Goal: Complete application form: Complete application form

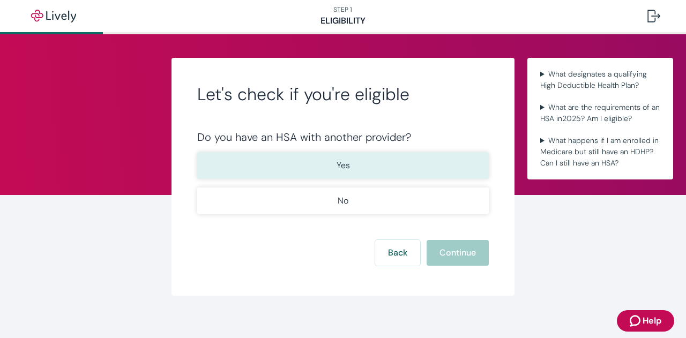
click at [327, 167] on button "Yes" at bounding box center [343, 165] width 292 height 27
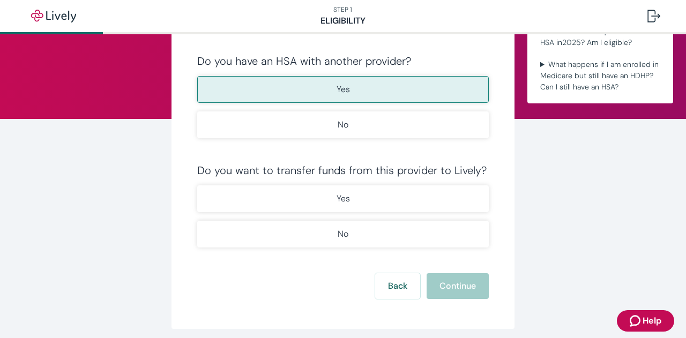
scroll to position [77, 0]
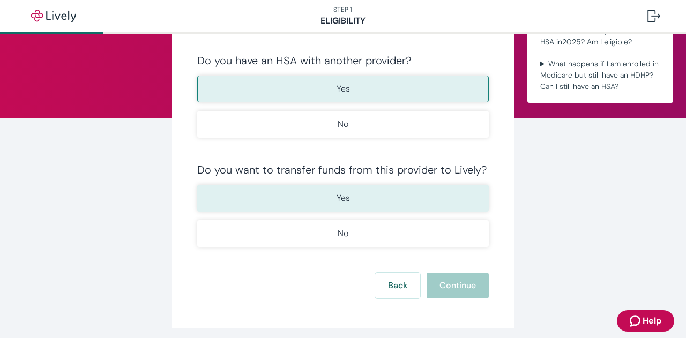
click at [389, 201] on button "Yes" at bounding box center [343, 198] width 292 height 27
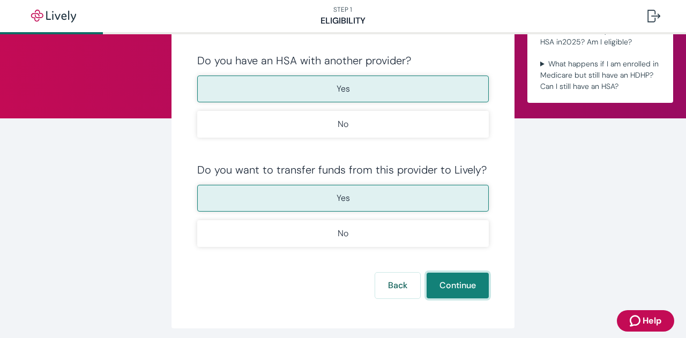
click at [431, 286] on button "Continue" at bounding box center [458, 286] width 62 height 26
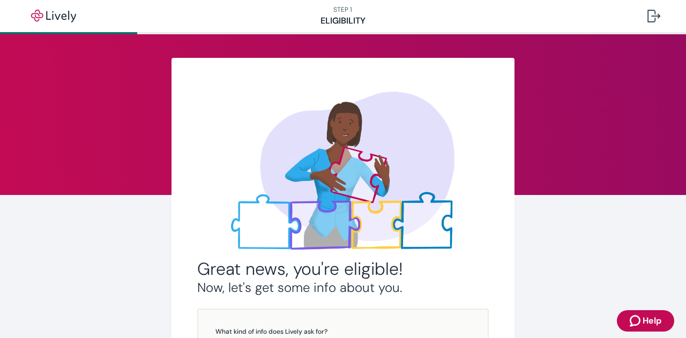
scroll to position [234, 0]
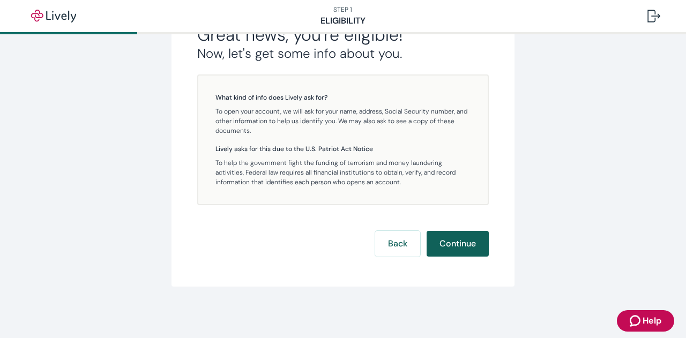
click at [438, 238] on button "Continue" at bounding box center [458, 244] width 62 height 26
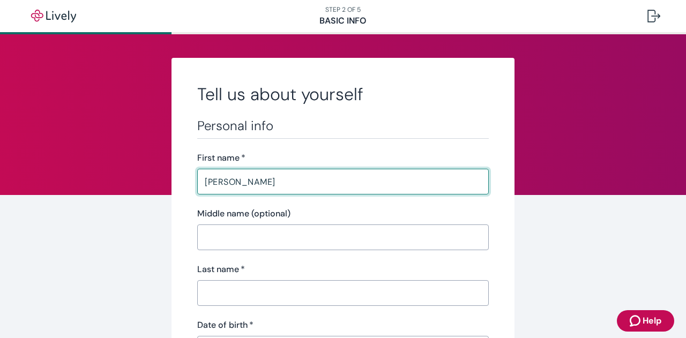
type input "Donna"
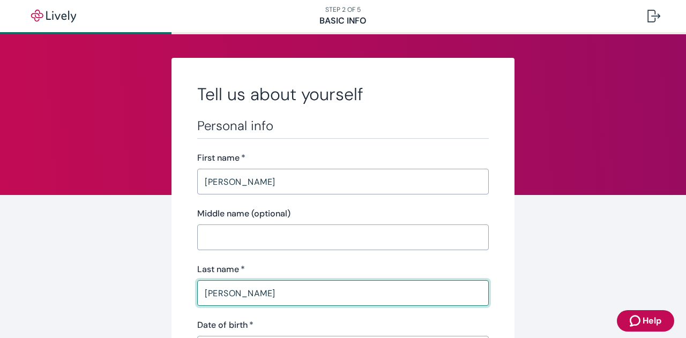
type input "Malmstrom"
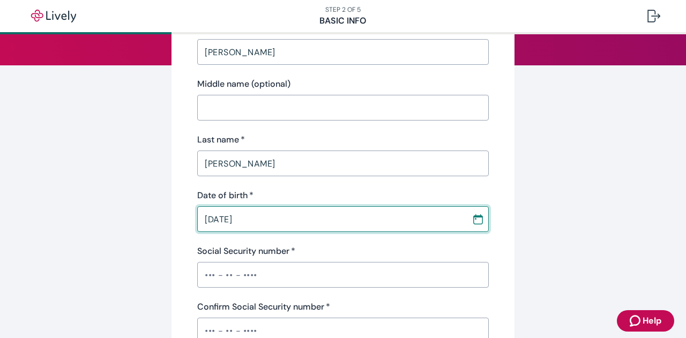
scroll to position [136, 0]
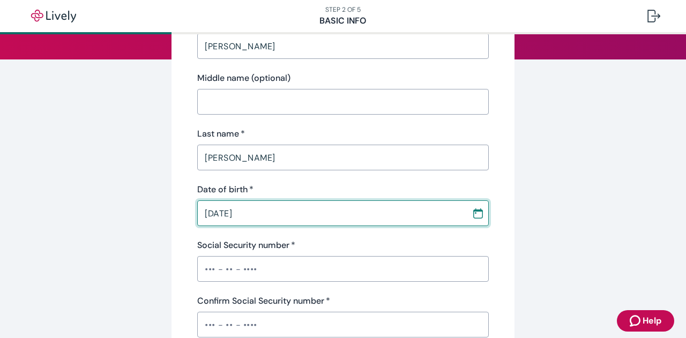
type input "02 / 25 / 1952"
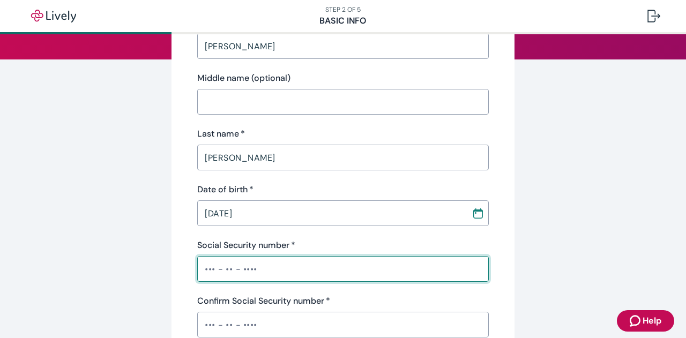
click at [332, 268] on input "Social Security number   *" at bounding box center [343, 268] width 292 height 21
paste input "•••-••-4184"
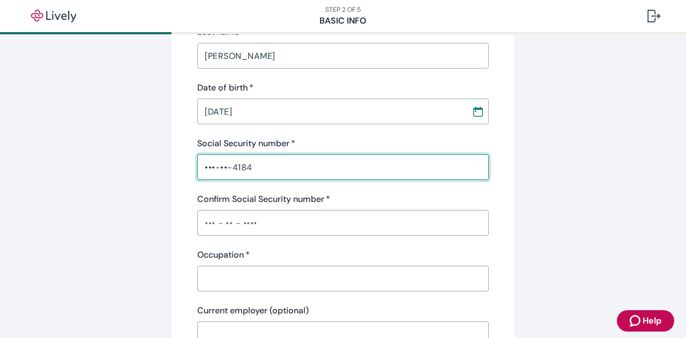
scroll to position [240, 0]
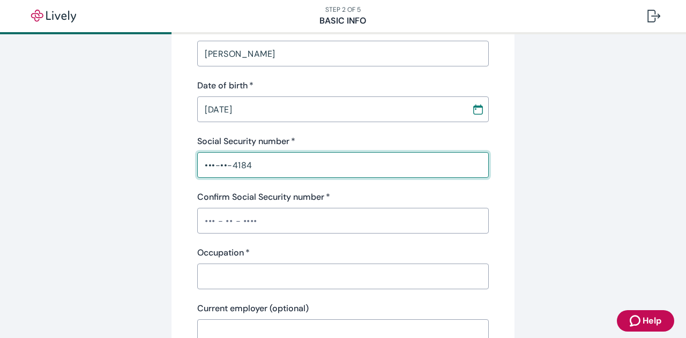
type input "•••-••-4184"
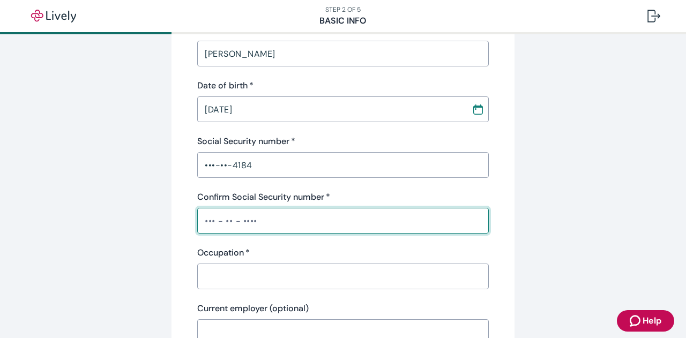
click at [322, 221] on input "Confirm Social Security number   *" at bounding box center [343, 220] width 292 height 21
paste input "•••-••-4184"
type input "•••-••-4184"
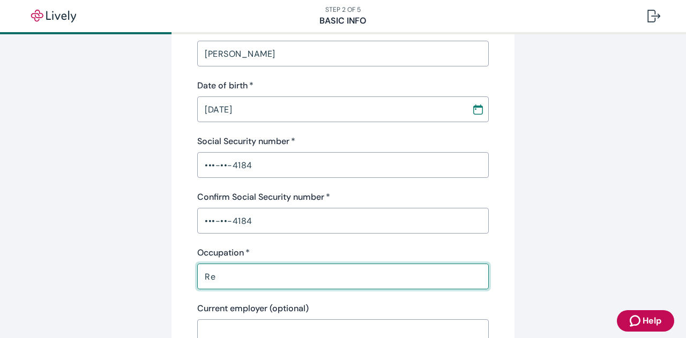
type input "Retired"
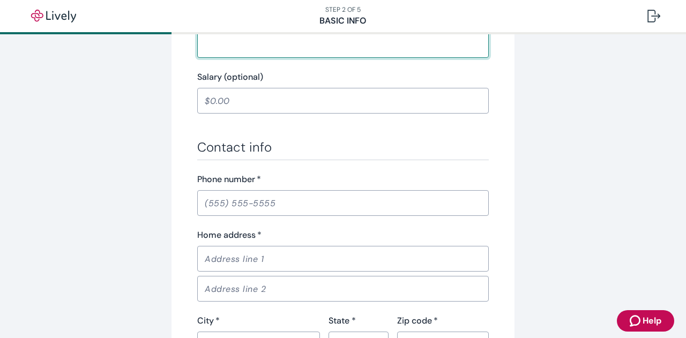
scroll to position [529, 0]
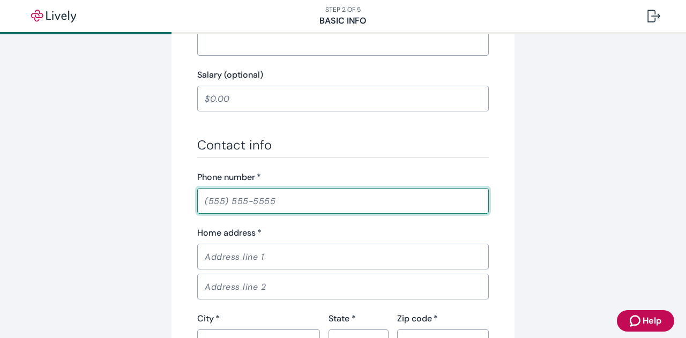
click at [272, 196] on input "Phone number   *" at bounding box center [343, 200] width 292 height 21
paste input "(785) 230-3370"
type input "(785) 230-3370"
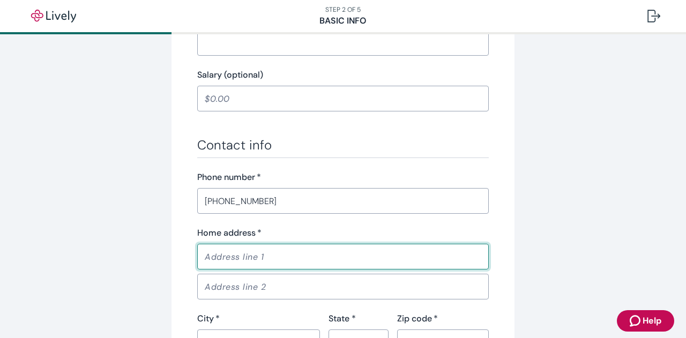
click at [308, 263] on input "Home address   *" at bounding box center [343, 256] width 292 height 21
paste input "2238 SW Lowell Ln"
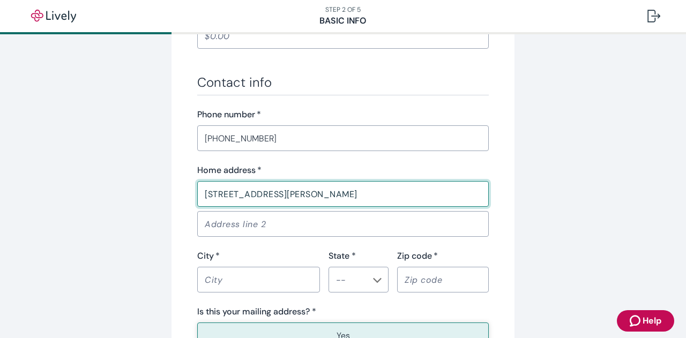
scroll to position [604, 0]
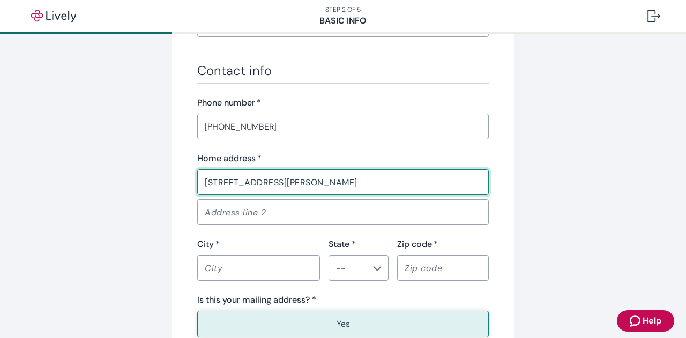
type input "2238 SW Lowell Ln"
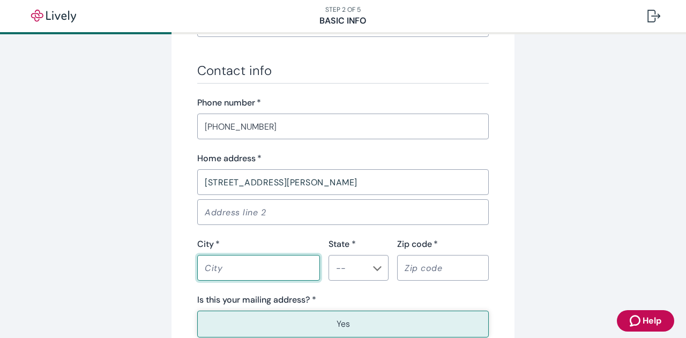
click at [247, 262] on input "City   *" at bounding box center [258, 267] width 123 height 21
type input "Topeka"
click at [379, 271] on div "​" at bounding box center [359, 268] width 60 height 26
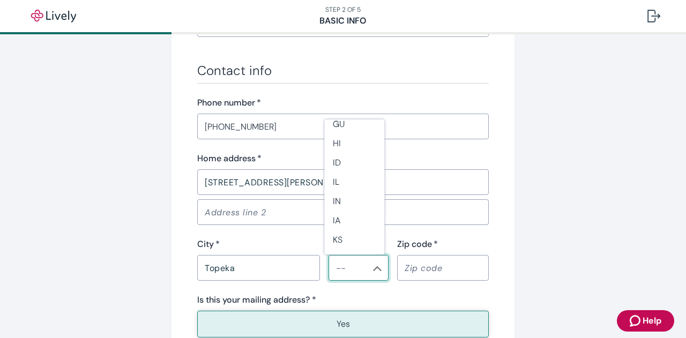
scroll to position [261, 0]
click at [350, 240] on li "KS" at bounding box center [354, 239] width 60 height 19
type input "KS"
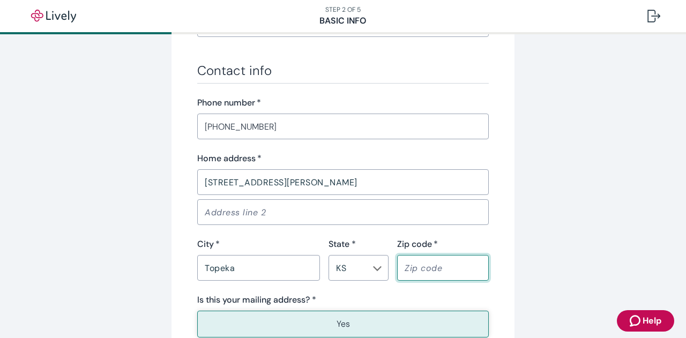
click at [419, 264] on input "Zip code   *" at bounding box center [443, 267] width 92 height 21
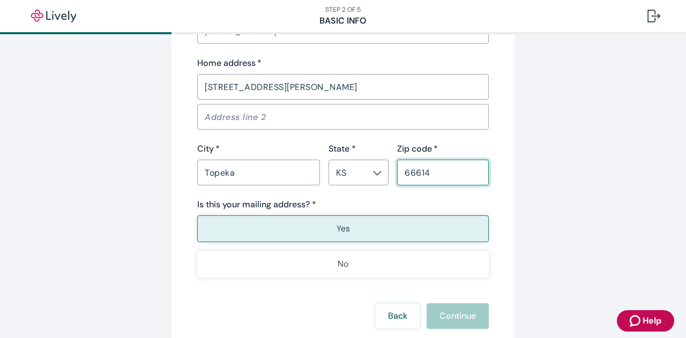
type input "66614"
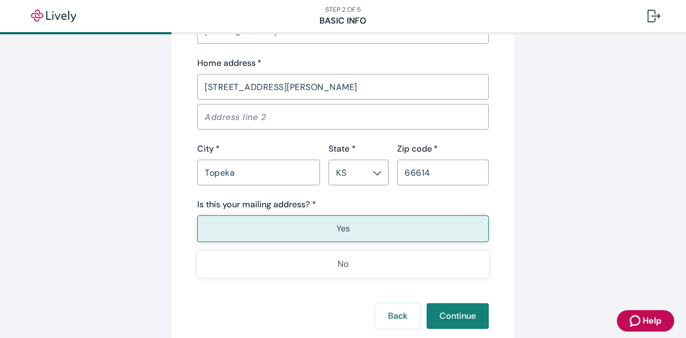
click at [449, 230] on button "Yes" at bounding box center [343, 229] width 292 height 27
click at [454, 310] on button "Continue" at bounding box center [458, 317] width 62 height 26
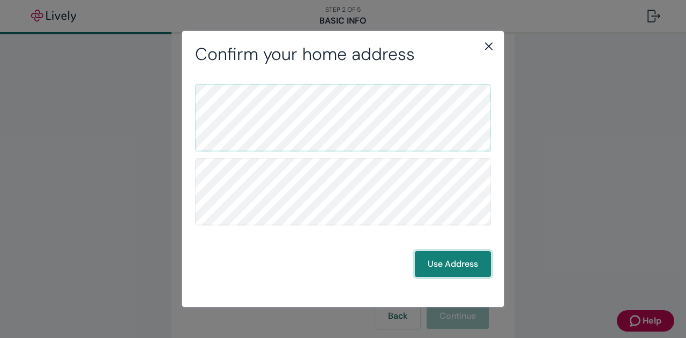
click at [465, 260] on button "Use Address" at bounding box center [453, 265] width 76 height 26
click at [463, 270] on button "Use Address" at bounding box center [453, 265] width 76 height 26
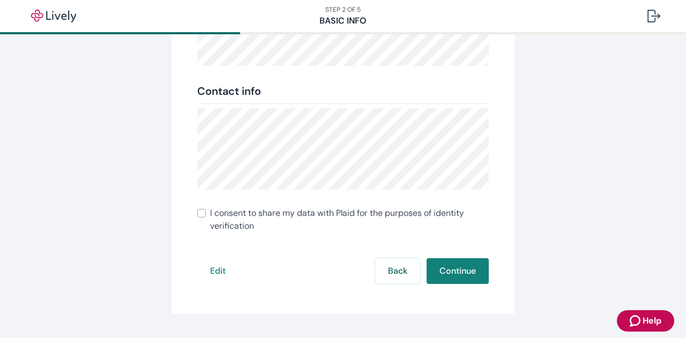
scroll to position [249, 0]
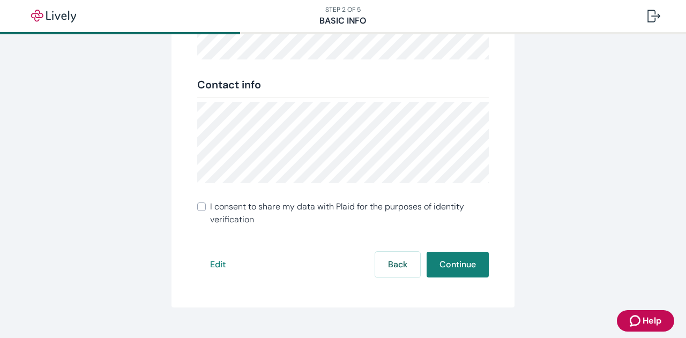
click at [197, 208] on input "I consent to share my data with Plaid for the purposes of identity verification" at bounding box center [201, 207] width 9 height 9
checkbox input "true"
click at [441, 262] on button "Continue" at bounding box center [458, 265] width 62 height 26
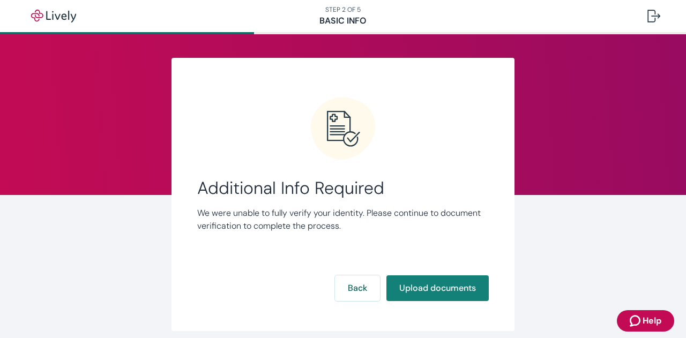
click at [399, 242] on div "Additional Info Required We were unable to fully verify your identity. Please c…" at bounding box center [343, 201] width 292 height 209
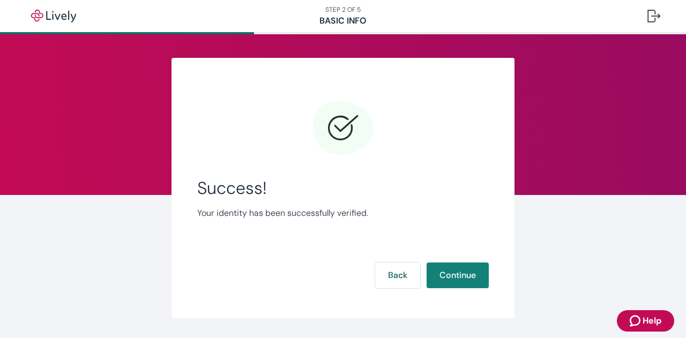
click at [496, 219] on div "Link Account Success! Your identity has been successfully verified. Back Contin…" at bounding box center [343, 188] width 343 height 261
click at [454, 275] on button "Continue" at bounding box center [458, 276] width 62 height 26
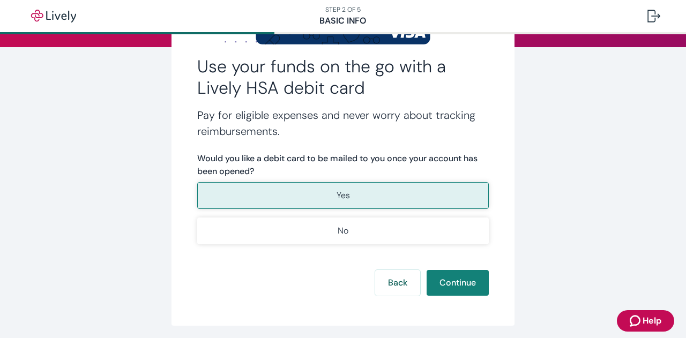
scroll to position [166, 0]
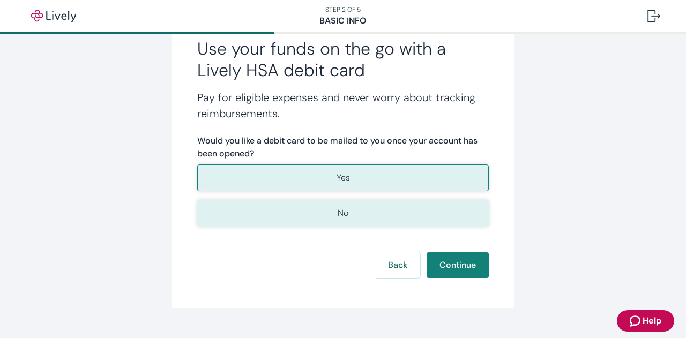
click at [368, 219] on button "No" at bounding box center [343, 213] width 292 height 27
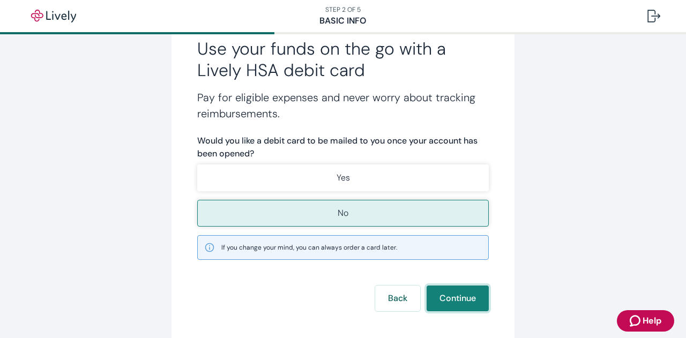
click at [454, 298] on button "Continue" at bounding box center [458, 299] width 62 height 26
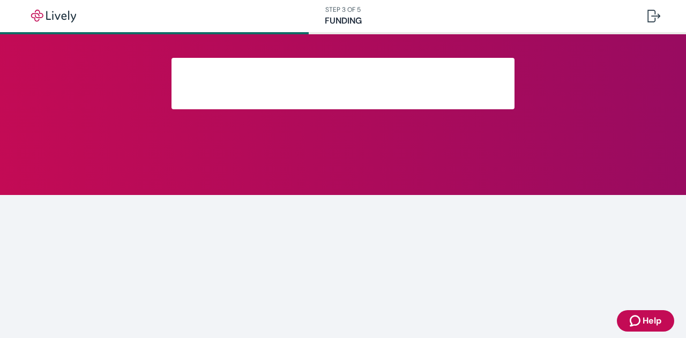
scroll to position [117, 0]
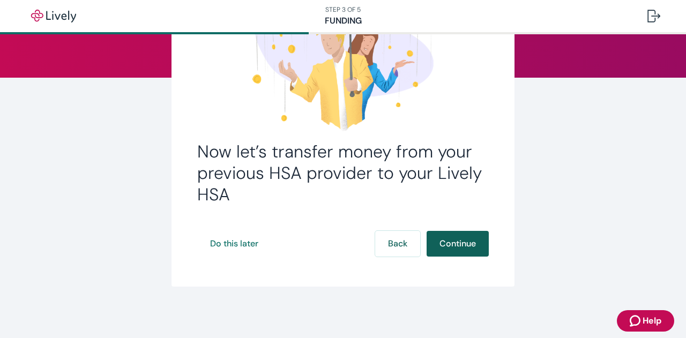
click at [450, 243] on button "Continue" at bounding box center [458, 244] width 62 height 26
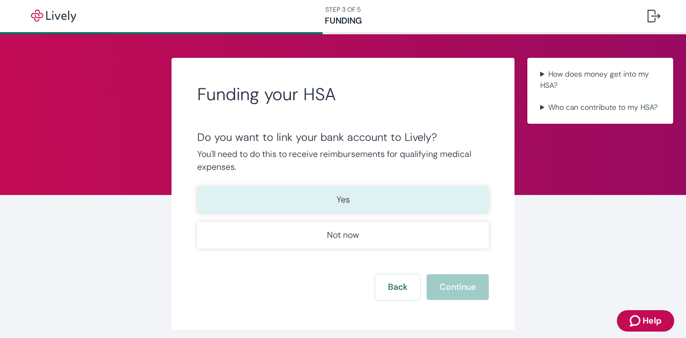
click at [319, 198] on button "Yes" at bounding box center [343, 200] width 292 height 27
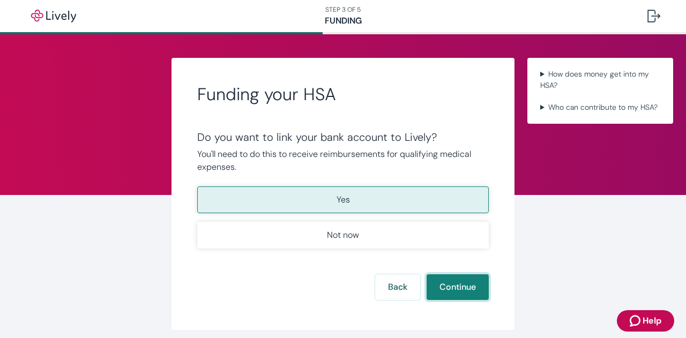
click at [465, 283] on button "Continue" at bounding box center [458, 288] width 62 height 26
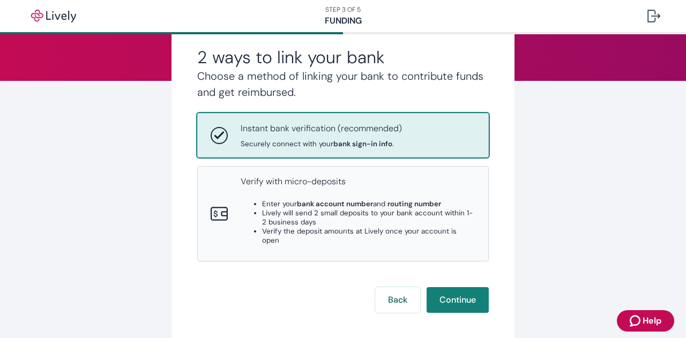
scroll to position [115, 0]
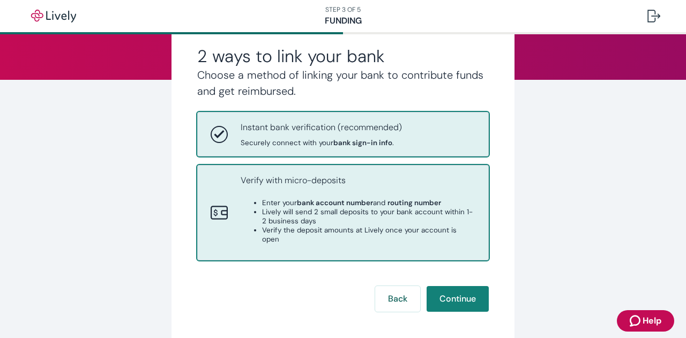
click at [363, 214] on li "Lively will send 2 small deposits to your bank account within 1-2 business days" at bounding box center [368, 217] width 213 height 18
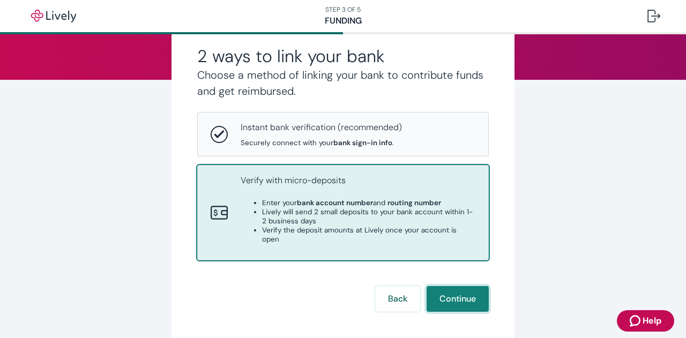
click at [446, 286] on button "Continue" at bounding box center [458, 299] width 62 height 26
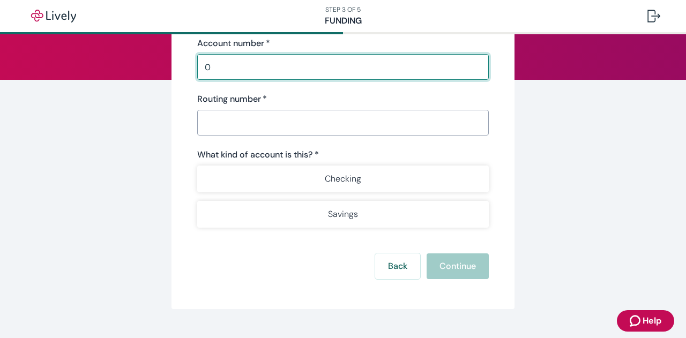
type input "0250856"
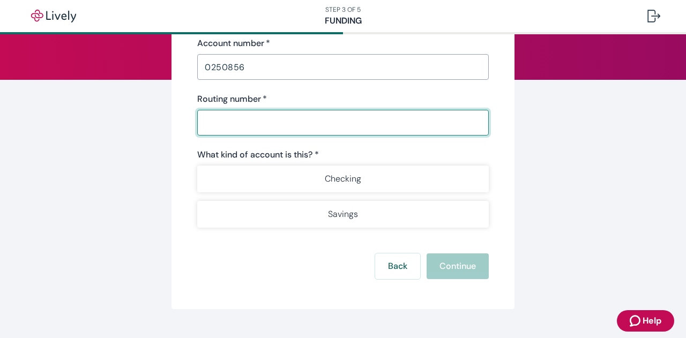
click at [264, 126] on input "Routing number   *" at bounding box center [343, 122] width 292 height 21
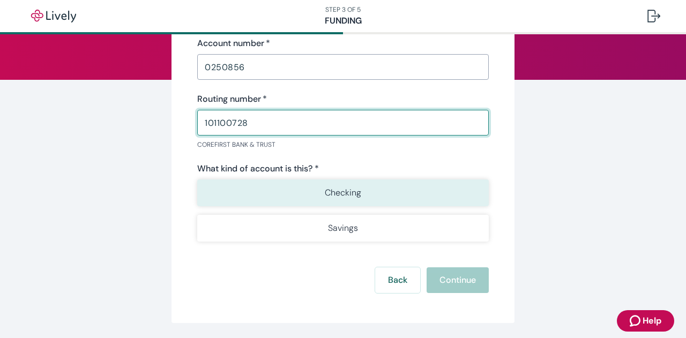
type input "101100728"
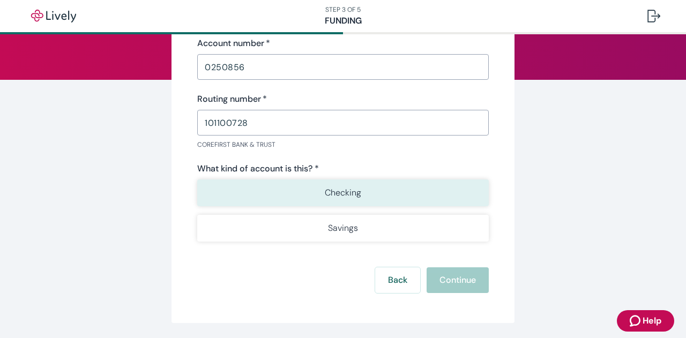
click at [293, 181] on button "Checking" at bounding box center [343, 193] width 292 height 27
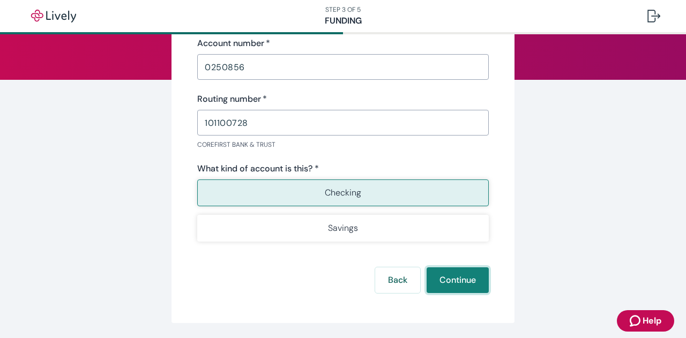
click at [474, 285] on button "Continue" at bounding box center [458, 281] width 62 height 26
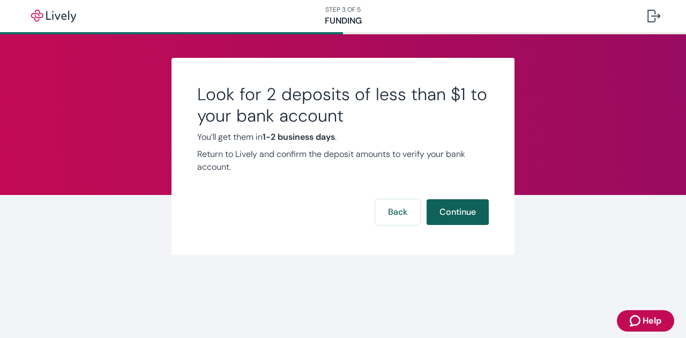
click at [473, 215] on button "Continue" at bounding box center [458, 212] width 62 height 26
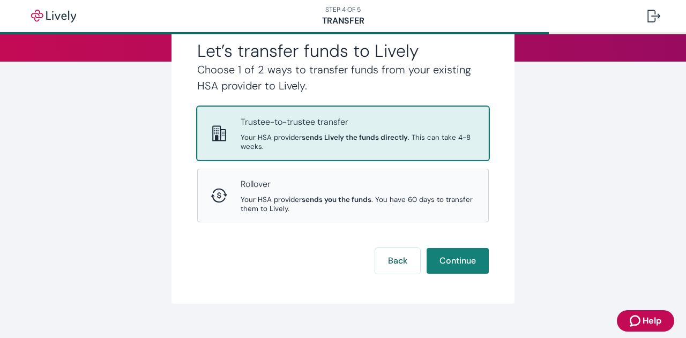
scroll to position [134, 0]
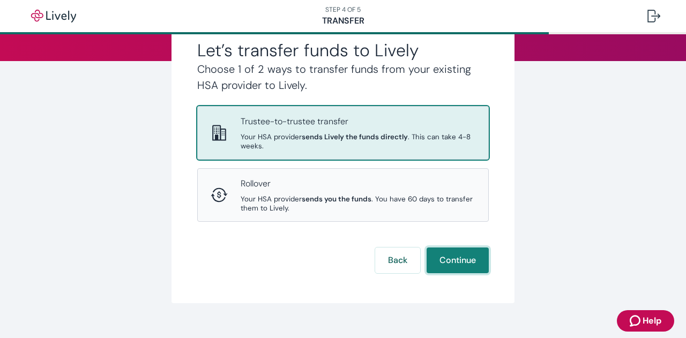
click at [465, 255] on button "Continue" at bounding box center [458, 261] width 62 height 26
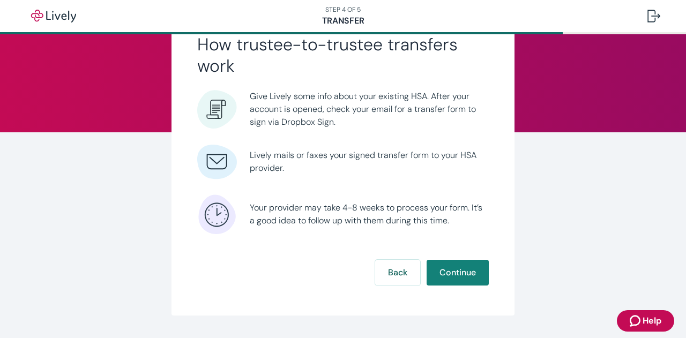
scroll to position [63, 0]
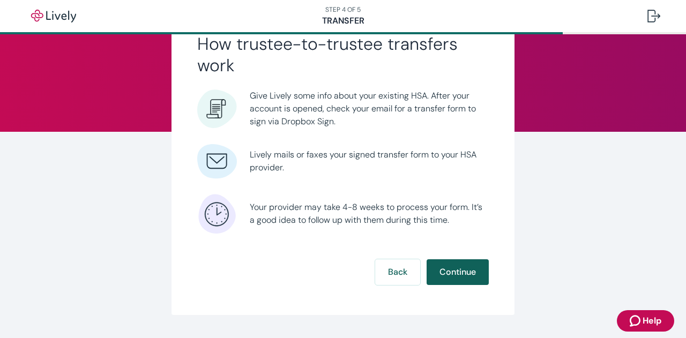
click at [445, 269] on button "Continue" at bounding box center [458, 273] width 62 height 26
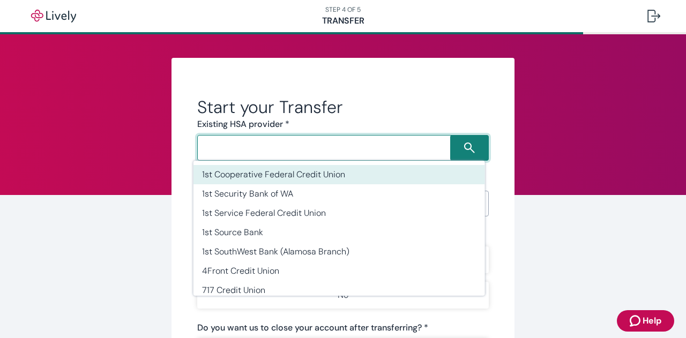
click at [288, 146] on input "Search input" at bounding box center [326, 148] width 250 height 15
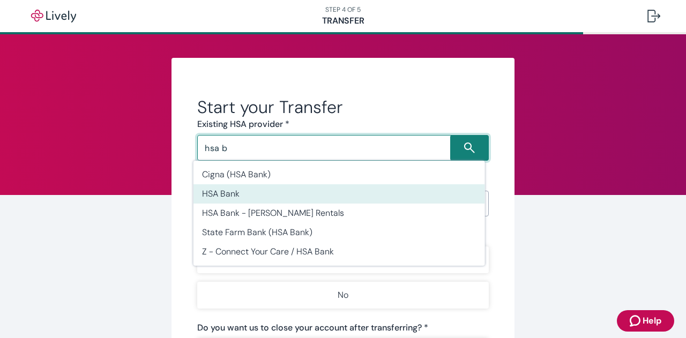
click at [245, 190] on li "HSA Bank" at bounding box center [340, 193] width 292 height 19
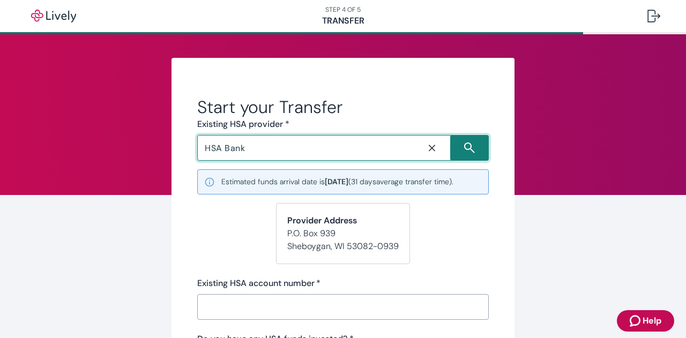
type input "HSA Bank"
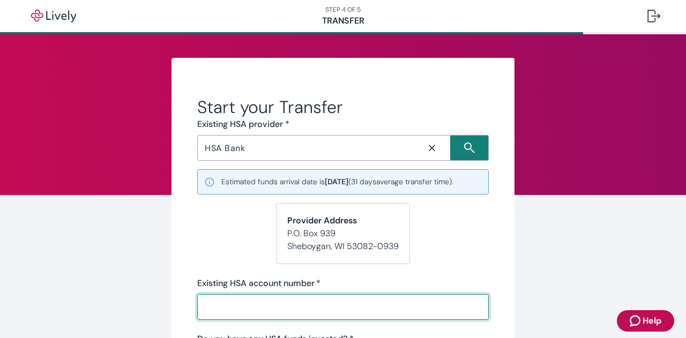
click at [224, 301] on input "Existing HSA account number   *" at bounding box center [343, 307] width 292 height 21
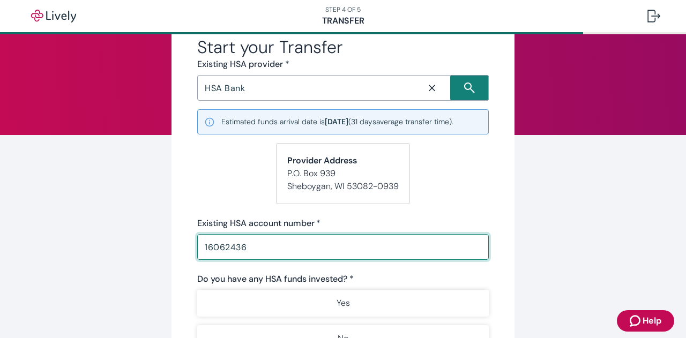
scroll to position [71, 0]
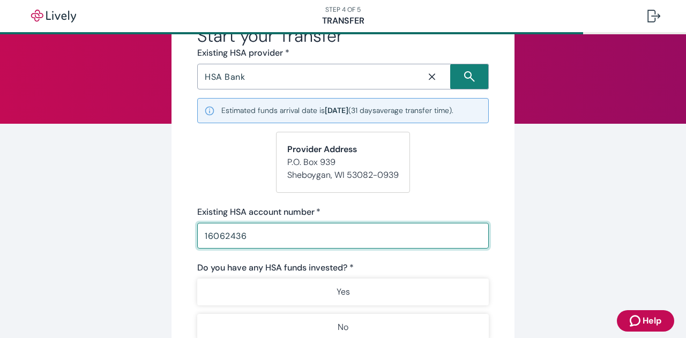
type input "16062436"
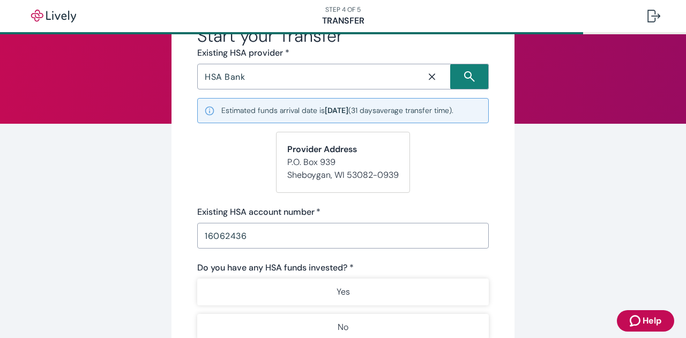
click at [253, 295] on button "Yes" at bounding box center [343, 292] width 292 height 27
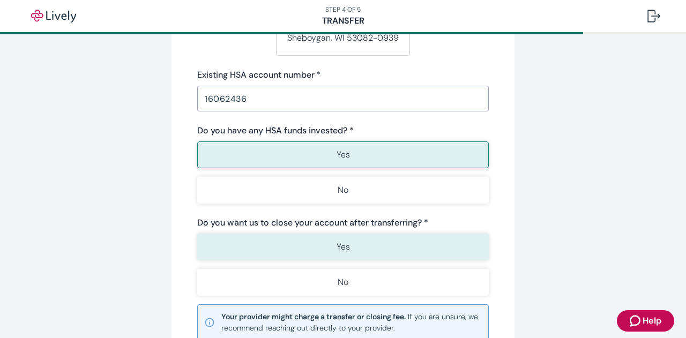
scroll to position [275, 0]
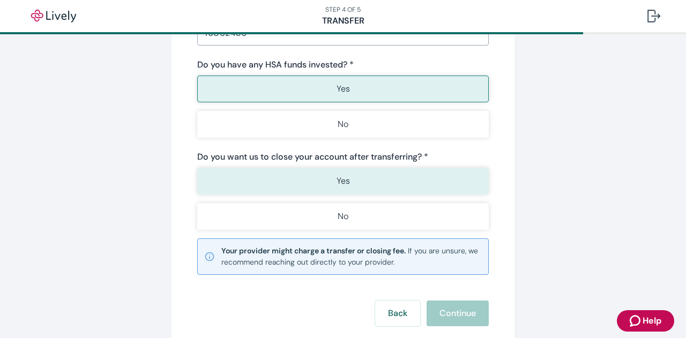
click at [417, 181] on button "Yes" at bounding box center [343, 181] width 292 height 27
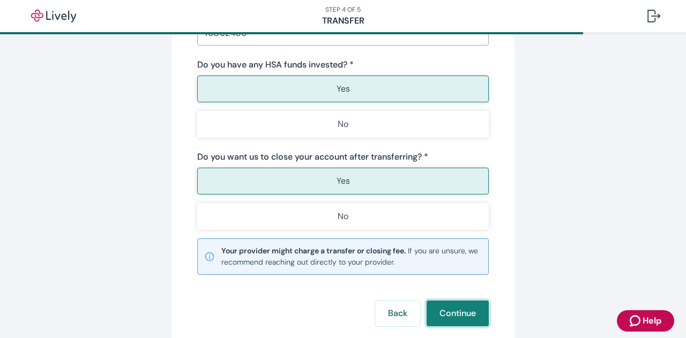
click at [450, 309] on button "Continue" at bounding box center [458, 314] width 62 height 26
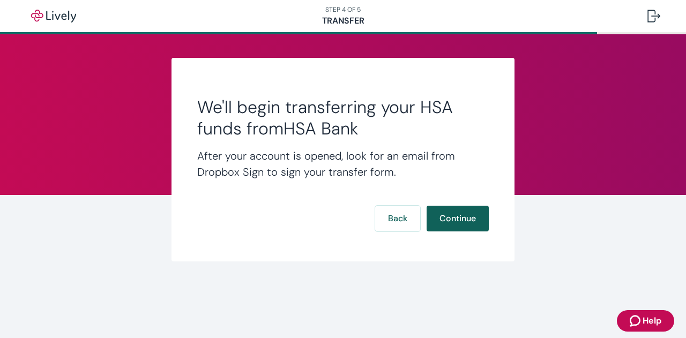
click at [454, 221] on button "Continue" at bounding box center [458, 219] width 62 height 26
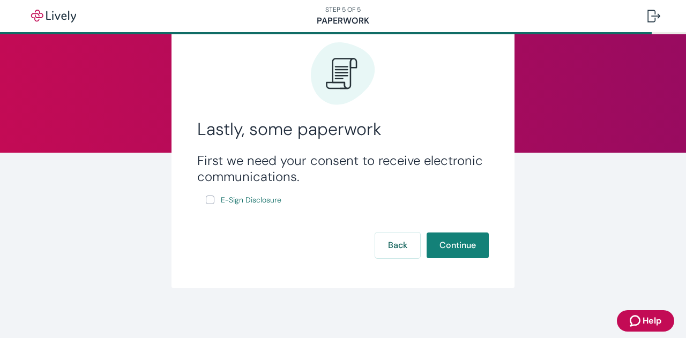
scroll to position [44, 0]
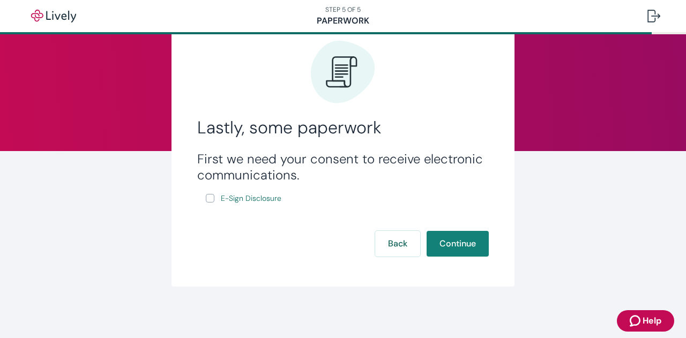
click at [208, 199] on input "E-Sign Disclosure" at bounding box center [210, 198] width 9 height 9
checkbox input "true"
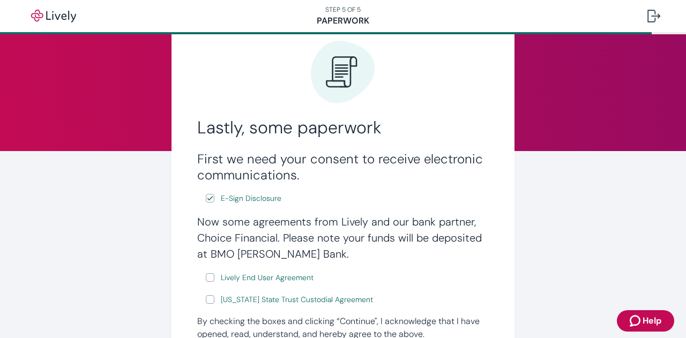
scroll to position [122, 0]
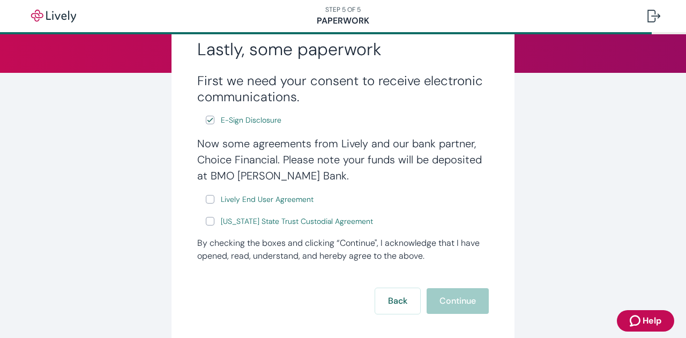
click at [206, 202] on input "Lively End User Agreement" at bounding box center [210, 199] width 9 height 9
checkbox input "true"
click at [207, 223] on input "Wyoming State Trust Custodial Agreement" at bounding box center [210, 221] width 9 height 9
checkbox input "true"
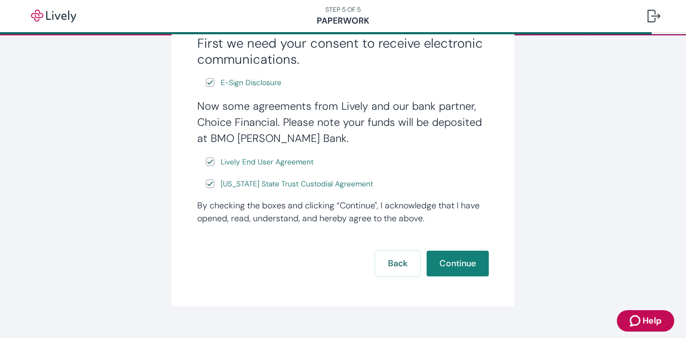
scroll to position [161, 0]
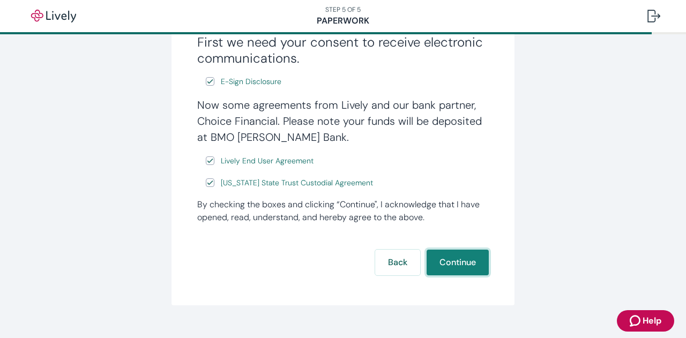
click at [449, 260] on button "Continue" at bounding box center [458, 263] width 62 height 26
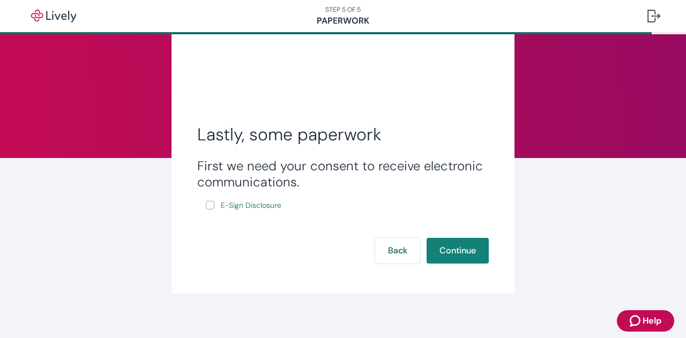
scroll to position [38, 0]
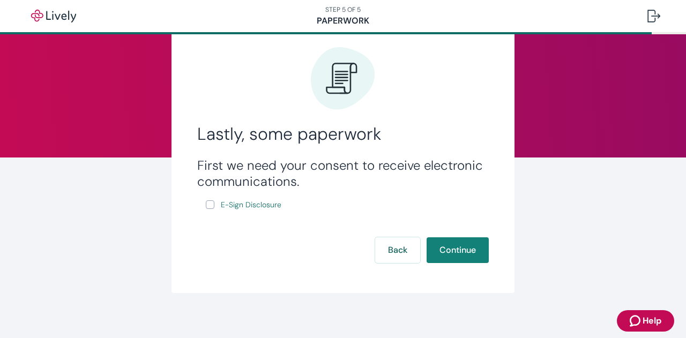
click at [206, 205] on input "E-Sign Disclosure" at bounding box center [210, 205] width 9 height 9
checkbox input "true"
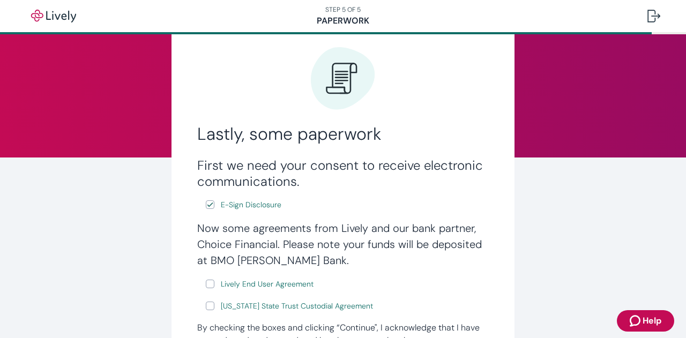
scroll to position [119, 0]
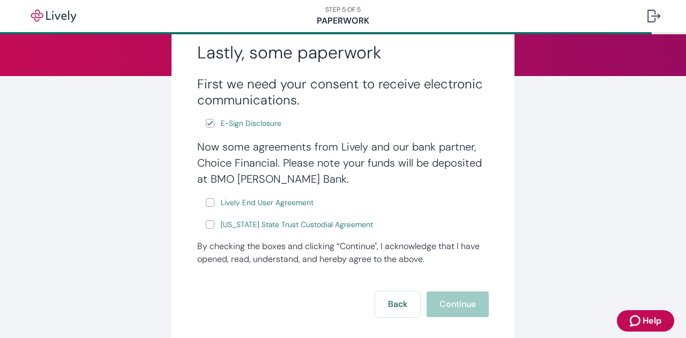
click at [209, 201] on input "Lively End User Agreement" at bounding box center [210, 202] width 9 height 9
checkbox input "true"
click at [206, 226] on input "[US_STATE] State Trust Custodial Agreement" at bounding box center [210, 224] width 9 height 9
checkbox input "true"
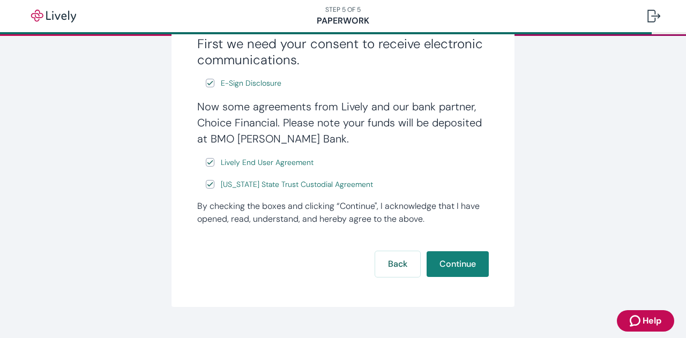
scroll to position [160, 0]
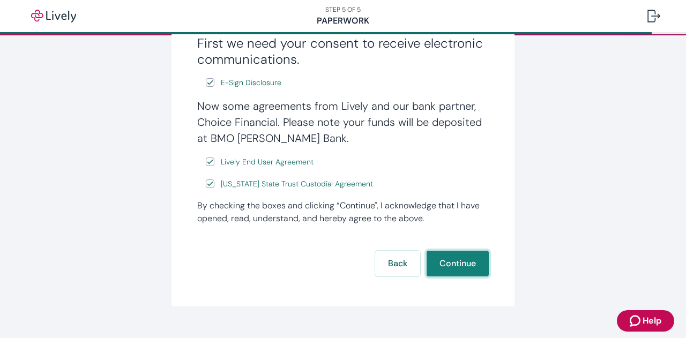
click at [450, 268] on button "Continue" at bounding box center [458, 264] width 62 height 26
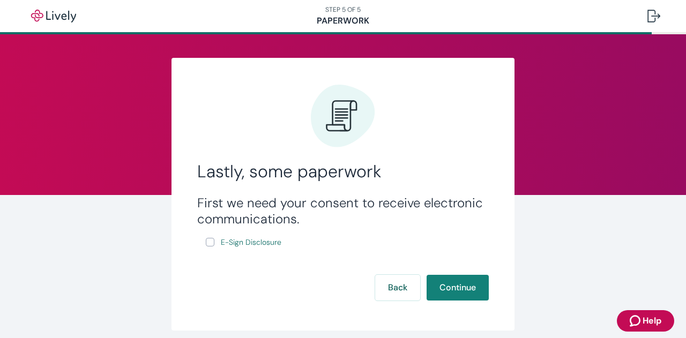
click at [206, 242] on input "E-Sign Disclosure" at bounding box center [210, 242] width 9 height 9
checkbox input "true"
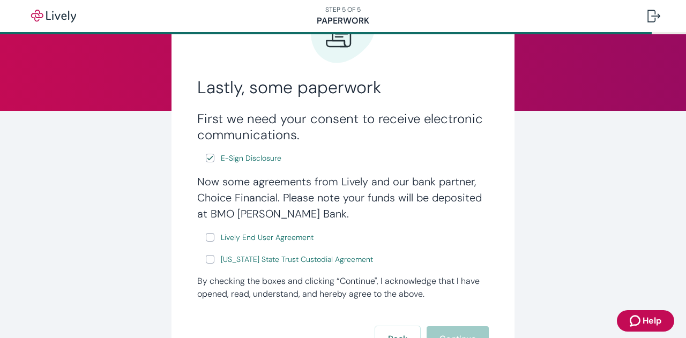
scroll to position [85, 0]
click at [209, 235] on input "Lively End User Agreement" at bounding box center [210, 237] width 9 height 9
checkbox input "true"
click at [206, 262] on input "Wyoming State Trust Custodial Agreement" at bounding box center [210, 259] width 9 height 9
checkbox input "true"
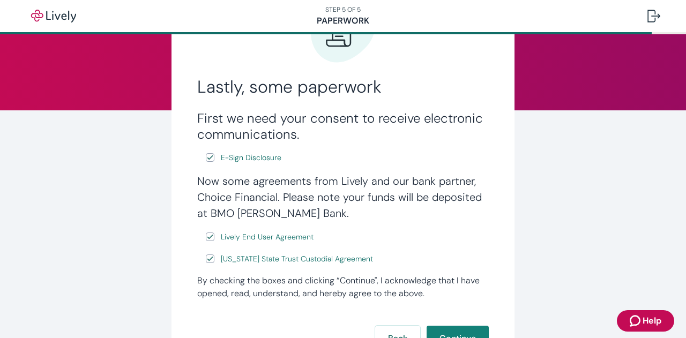
scroll to position [156, 0]
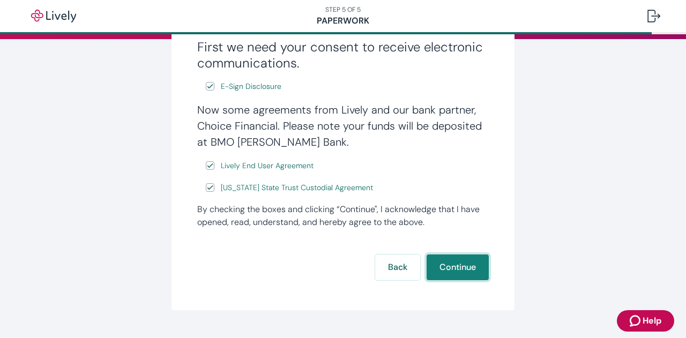
click at [450, 268] on button "Continue" at bounding box center [458, 268] width 62 height 26
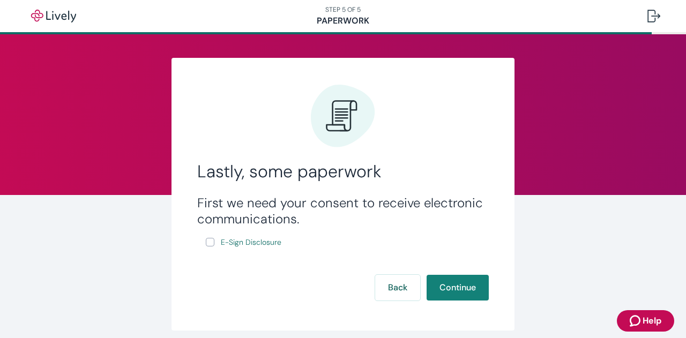
scroll to position [44, 0]
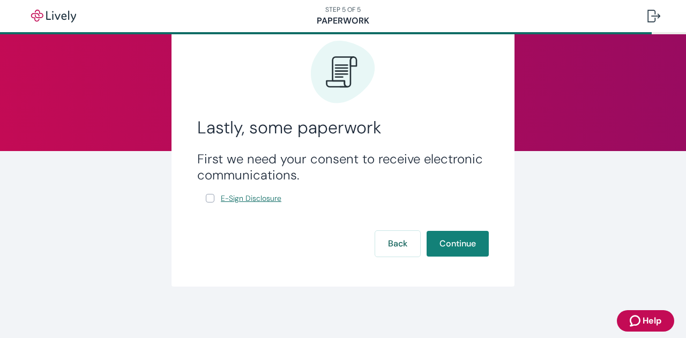
click at [263, 201] on span "E-Sign Disclosure" at bounding box center [251, 198] width 61 height 11
click at [208, 200] on input "E-Sign Disclosure" at bounding box center [210, 198] width 9 height 9
checkbox input "true"
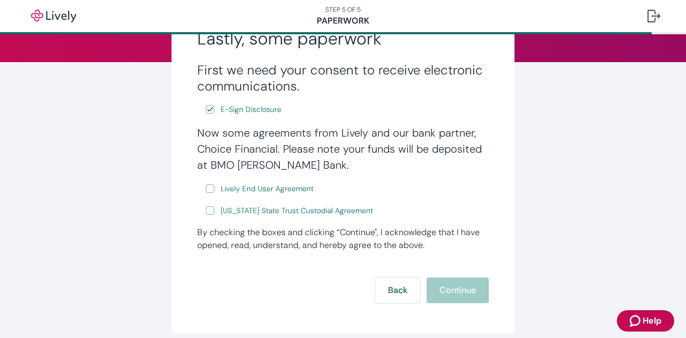
scroll to position [135, 0]
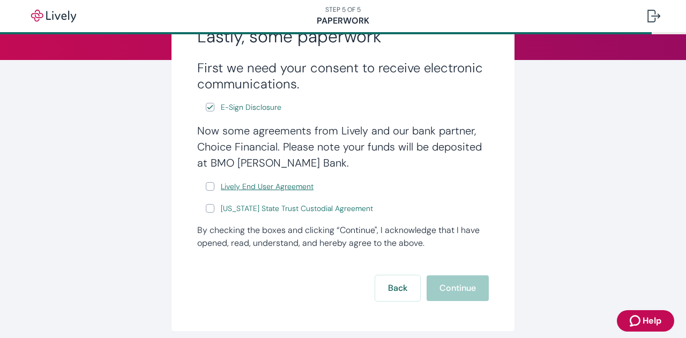
click at [285, 188] on span "Lively End User Agreement" at bounding box center [267, 186] width 93 height 11
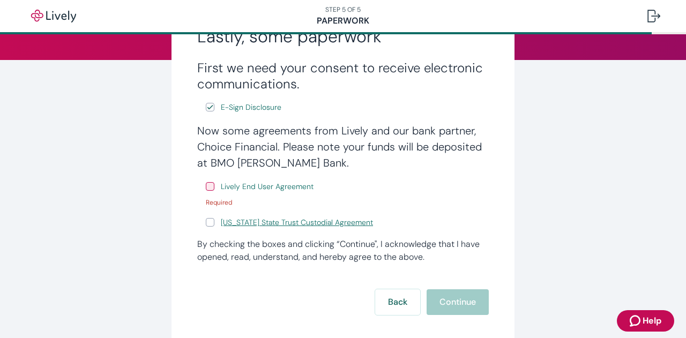
click at [271, 220] on span "[US_STATE] State Trust Custodial Agreement" at bounding box center [297, 222] width 152 height 11
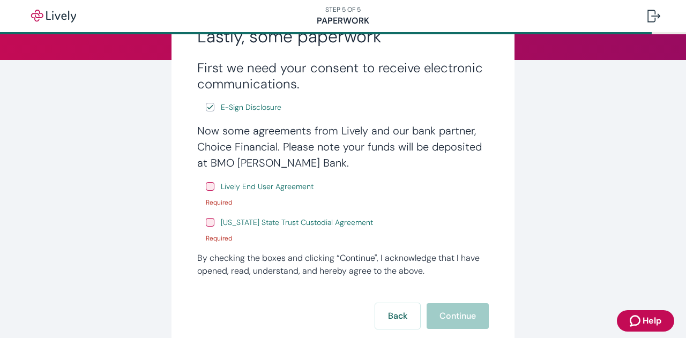
click at [209, 186] on input "Lively End User Agreement" at bounding box center [210, 186] width 9 height 9
checkbox input "true"
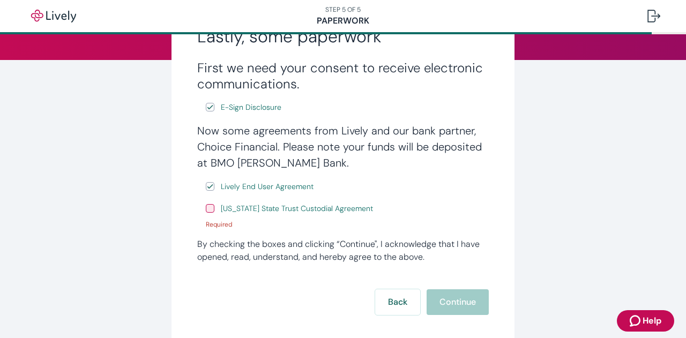
click at [206, 212] on input "[US_STATE] State Trust Custodial Agreement" at bounding box center [210, 208] width 9 height 9
checkbox input "true"
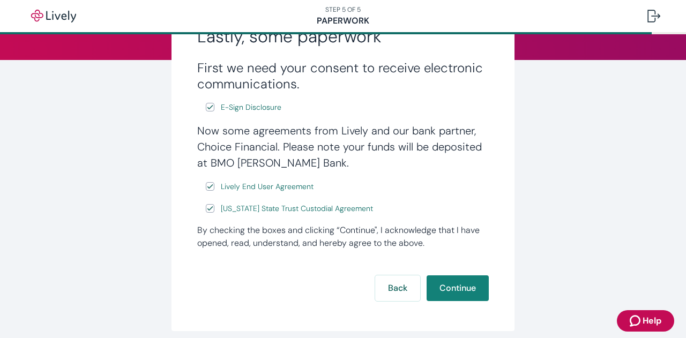
scroll to position [181, 0]
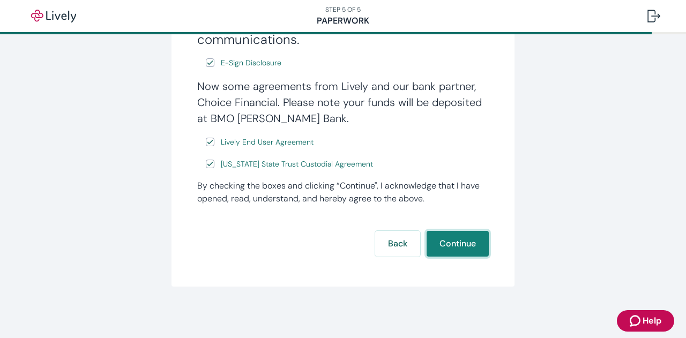
click at [447, 242] on button "Continue" at bounding box center [458, 244] width 62 height 26
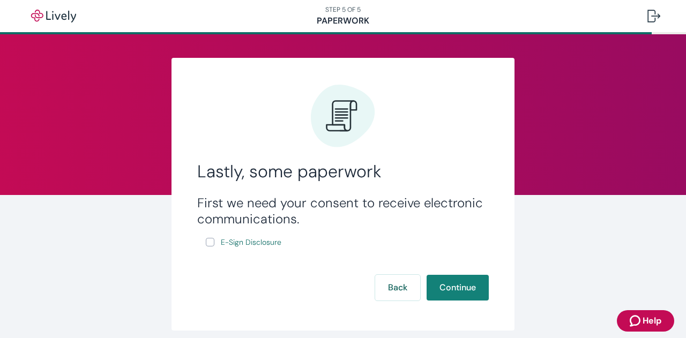
click at [635, 317] on icon "Zendesk support icon" at bounding box center [636, 321] width 13 height 13
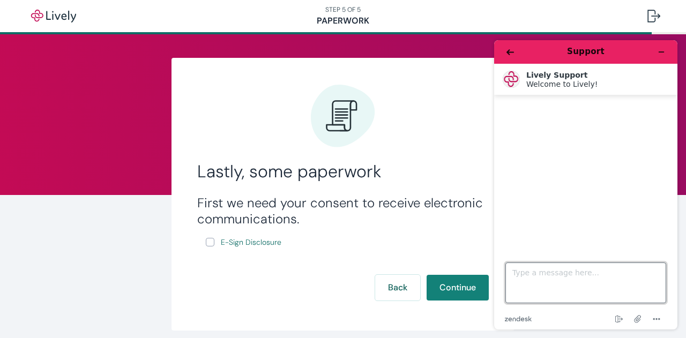
click at [538, 279] on textarea "Type a message here..." at bounding box center [586, 283] width 161 height 41
type textarea "it keeps giving us an error message when we try to continue through this last s…"
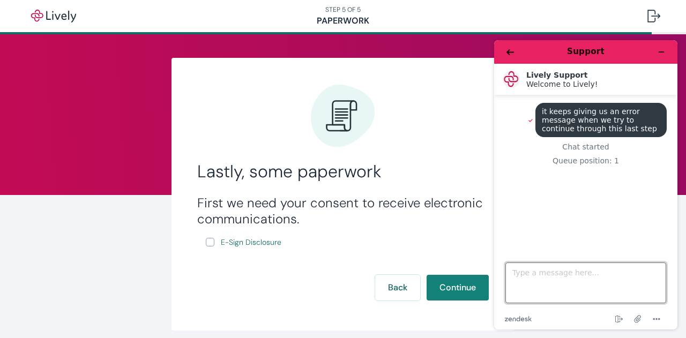
scroll to position [99, 0]
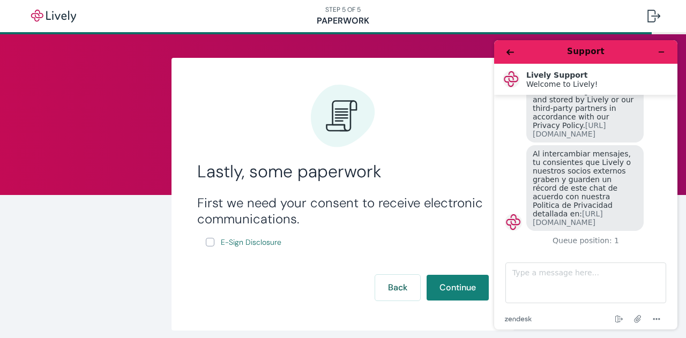
click at [206, 245] on input "E-Sign Disclosure" at bounding box center [210, 242] width 9 height 9
checkbox input "true"
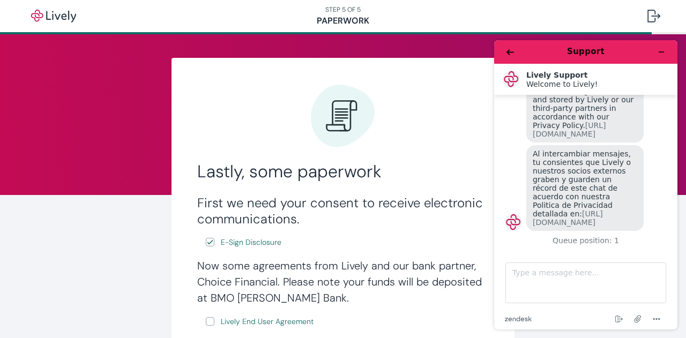
scroll to position [108, 0]
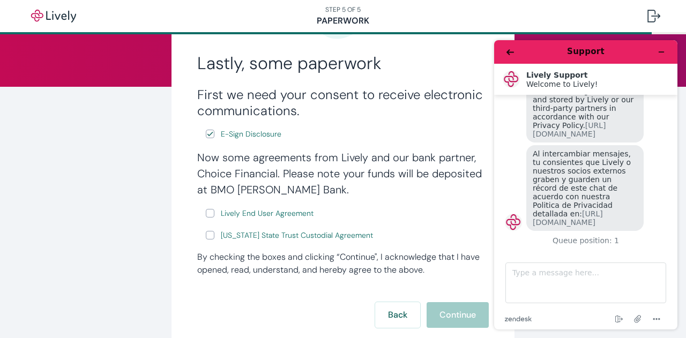
click at [206, 218] on input "Lively End User Agreement" at bounding box center [210, 213] width 9 height 9
checkbox input "true"
click at [206, 235] on input "[US_STATE] State Trust Custodial Agreement" at bounding box center [210, 235] width 9 height 9
checkbox input "true"
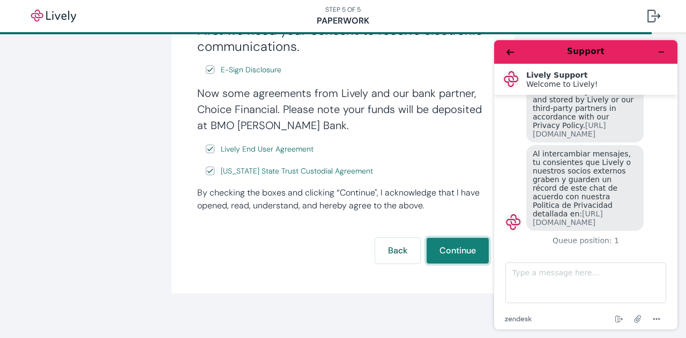
click at [445, 253] on button "Continue" at bounding box center [458, 251] width 62 height 26
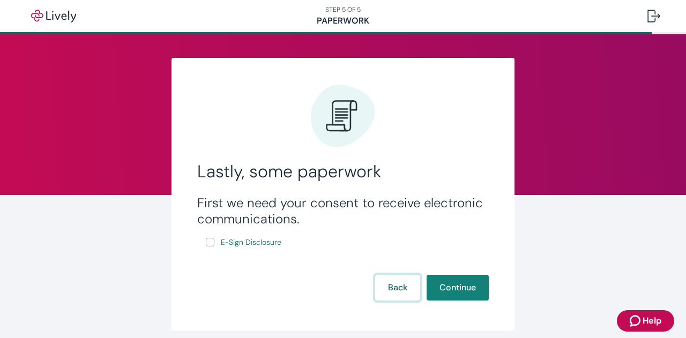
click at [388, 289] on button "Back" at bounding box center [397, 288] width 45 height 26
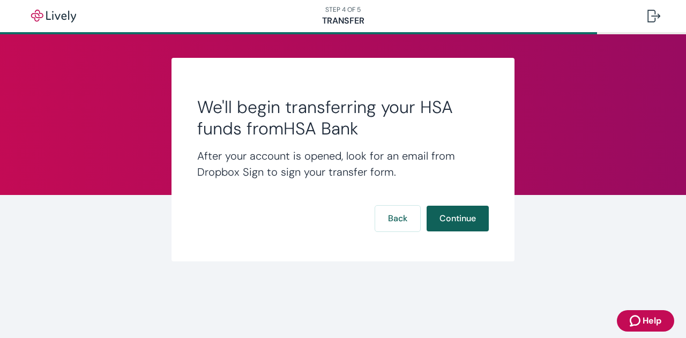
click at [452, 213] on button "Continue" at bounding box center [458, 219] width 62 height 26
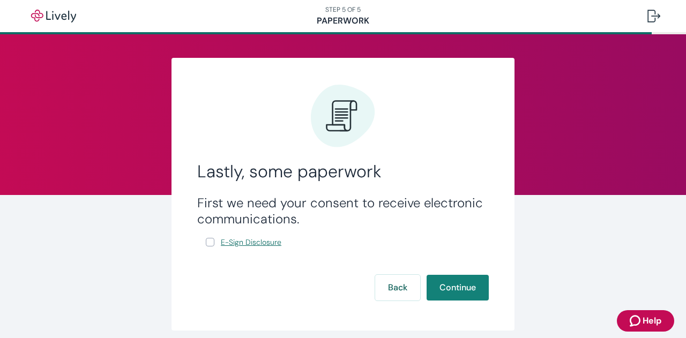
click at [228, 236] on link "E-Sign Disclosure" at bounding box center [251, 242] width 65 height 13
click at [212, 242] on label "E-Sign Disclosure" at bounding box center [245, 242] width 78 height 13
click at [212, 242] on input "E-Sign Disclosure" at bounding box center [210, 242] width 9 height 9
checkbox input "true"
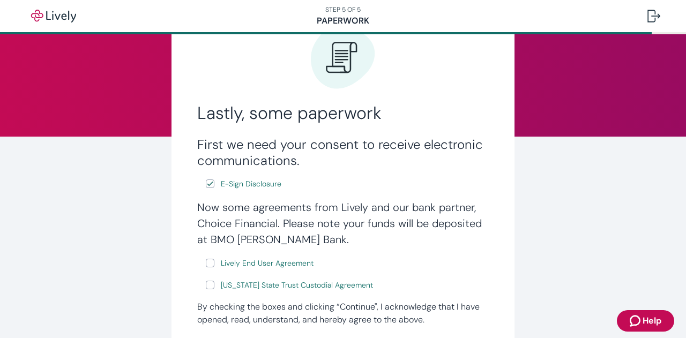
scroll to position [60, 0]
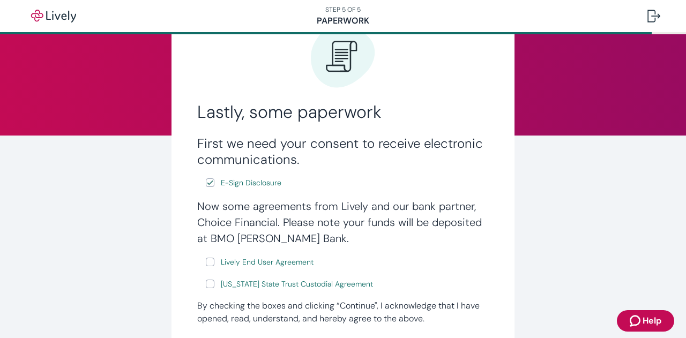
click at [206, 262] on input "Lively End User Agreement" at bounding box center [210, 262] width 9 height 9
checkbox input "true"
click at [206, 280] on input "[US_STATE] State Trust Custodial Agreement" at bounding box center [210, 284] width 9 height 9
checkbox input "true"
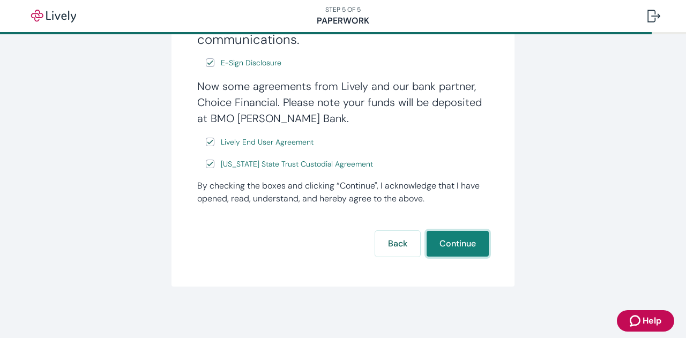
click at [446, 236] on button "Continue" at bounding box center [458, 244] width 62 height 26
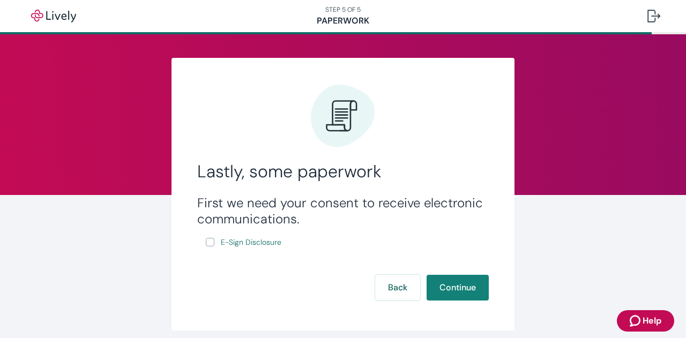
click at [648, 329] on button "Help" at bounding box center [645, 320] width 57 height 21
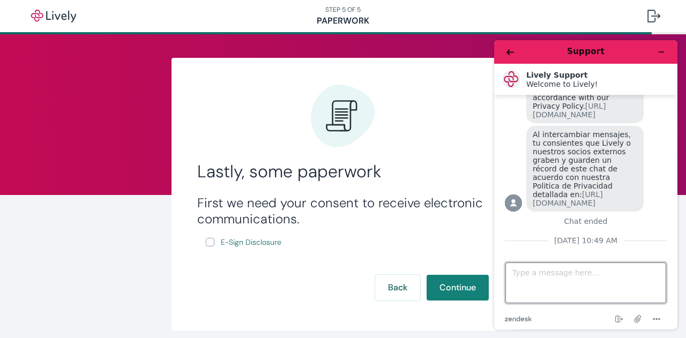
click at [587, 279] on textarea "Type a message here..." at bounding box center [586, 283] width 161 height 41
